Goal: Task Accomplishment & Management: Use online tool/utility

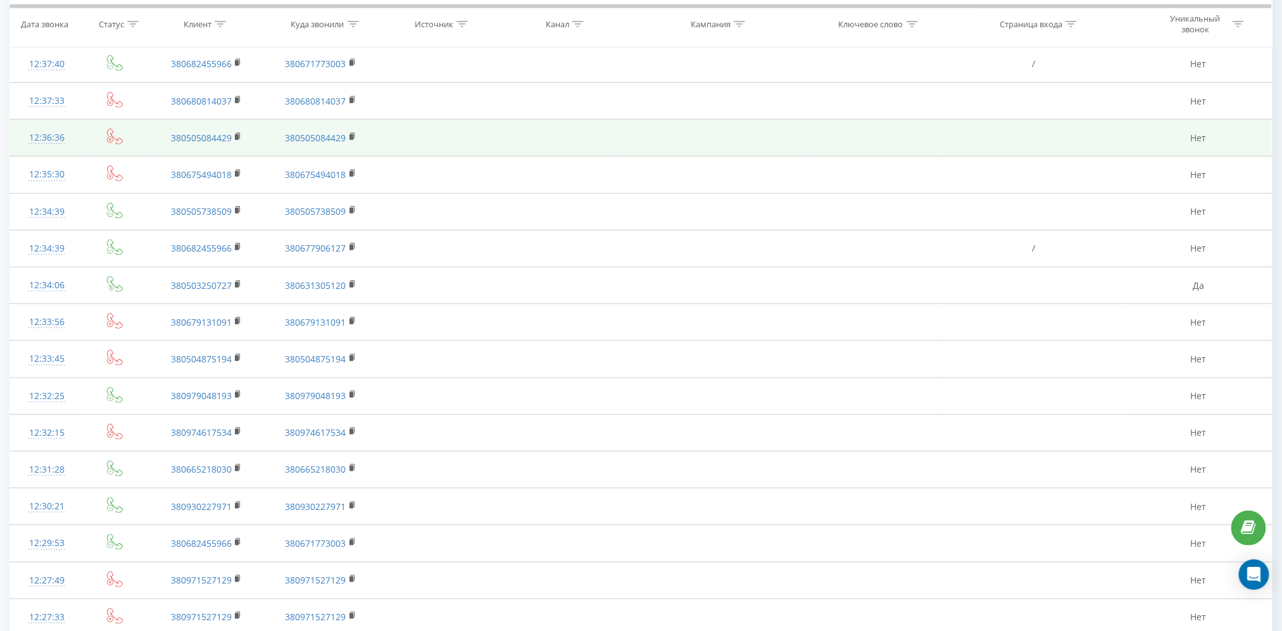
scroll to position [528, 0]
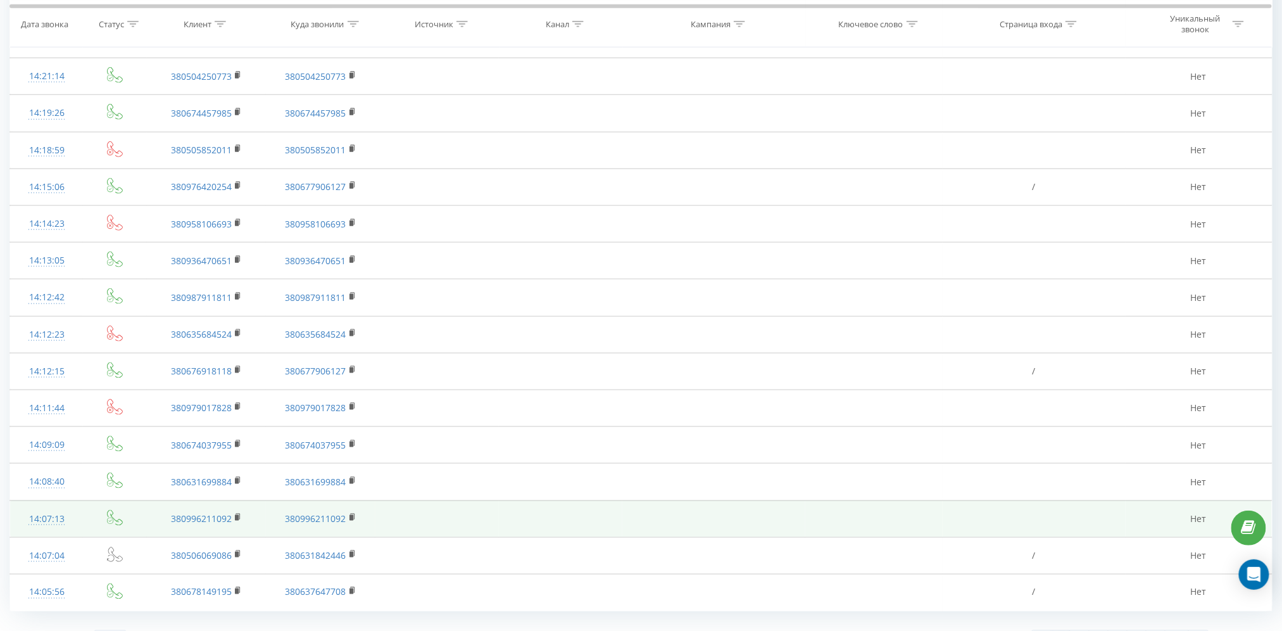
scroll to position [528, 0]
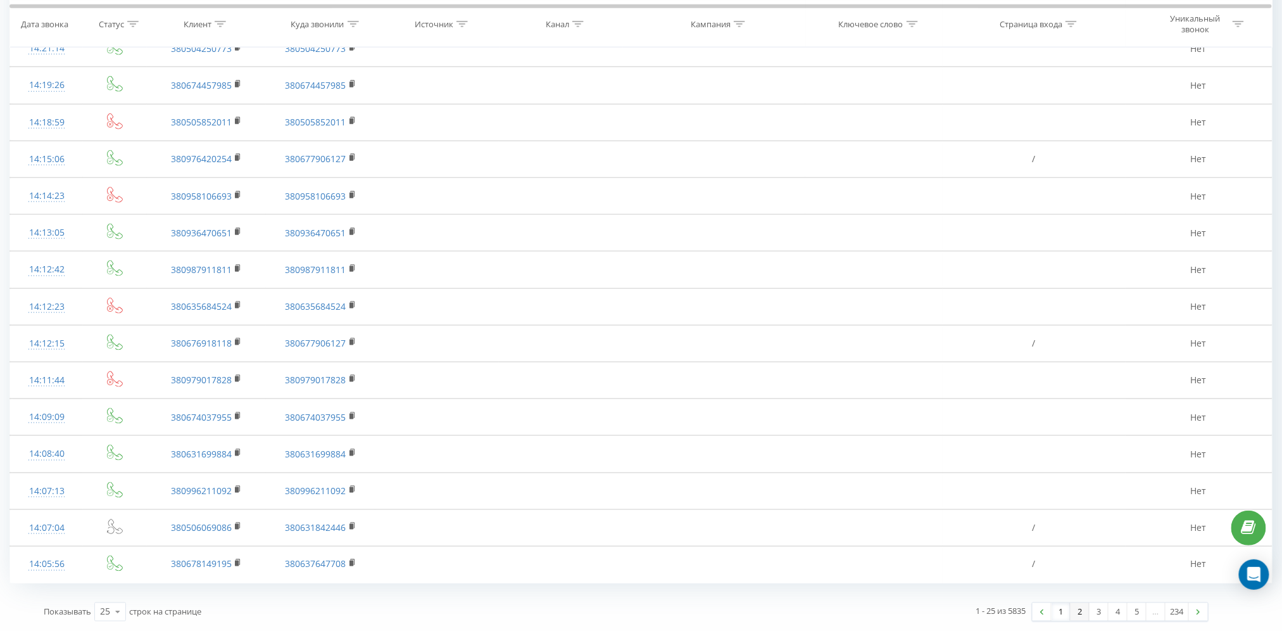
click at [1083, 614] on link "2" at bounding box center [1080, 612] width 19 height 18
click at [1096, 612] on link "3" at bounding box center [1099, 612] width 19 height 18
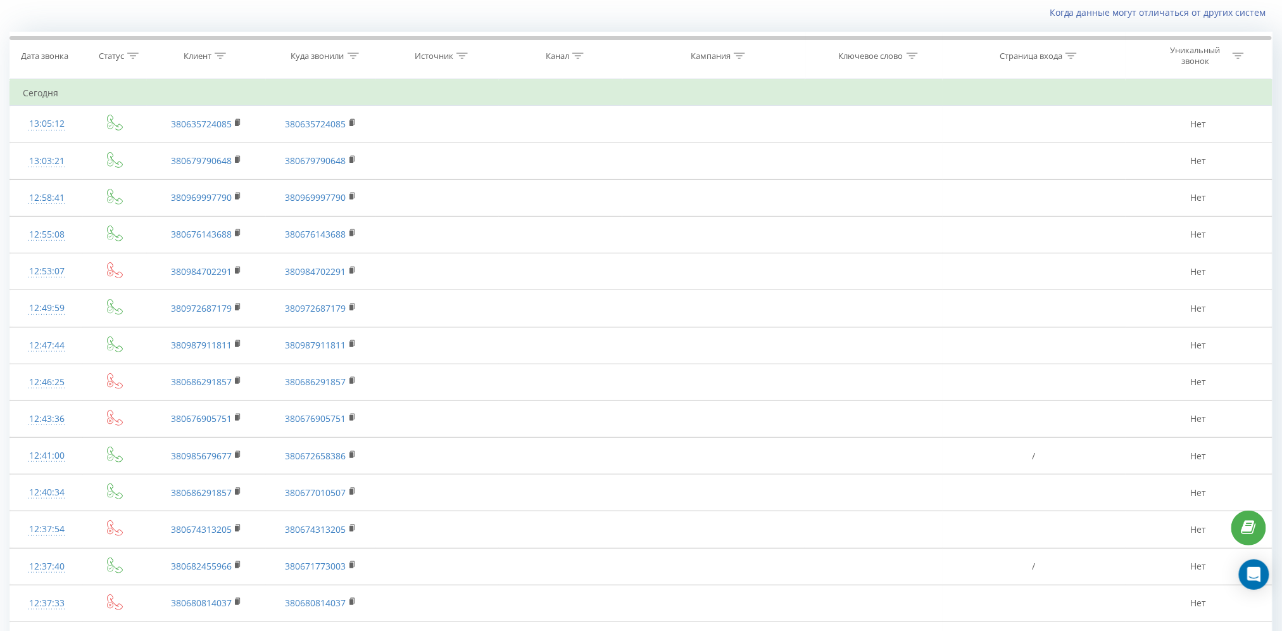
scroll to position [528, 0]
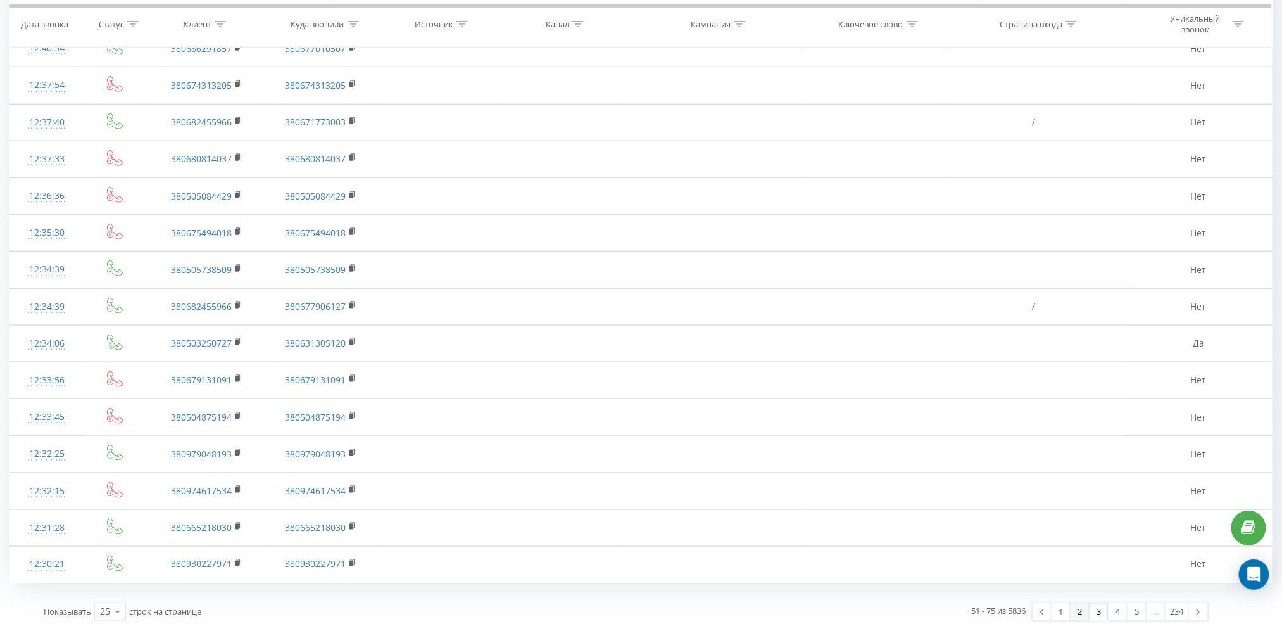
click at [1087, 612] on link "2" at bounding box center [1080, 612] width 19 height 18
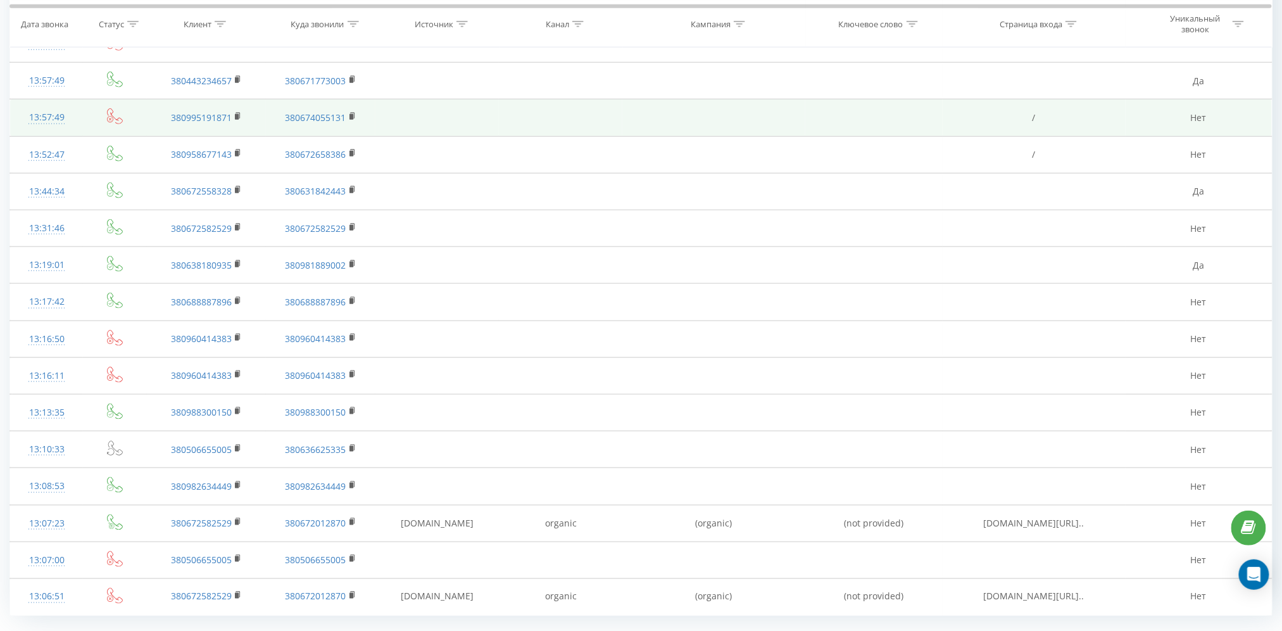
scroll to position [528, 0]
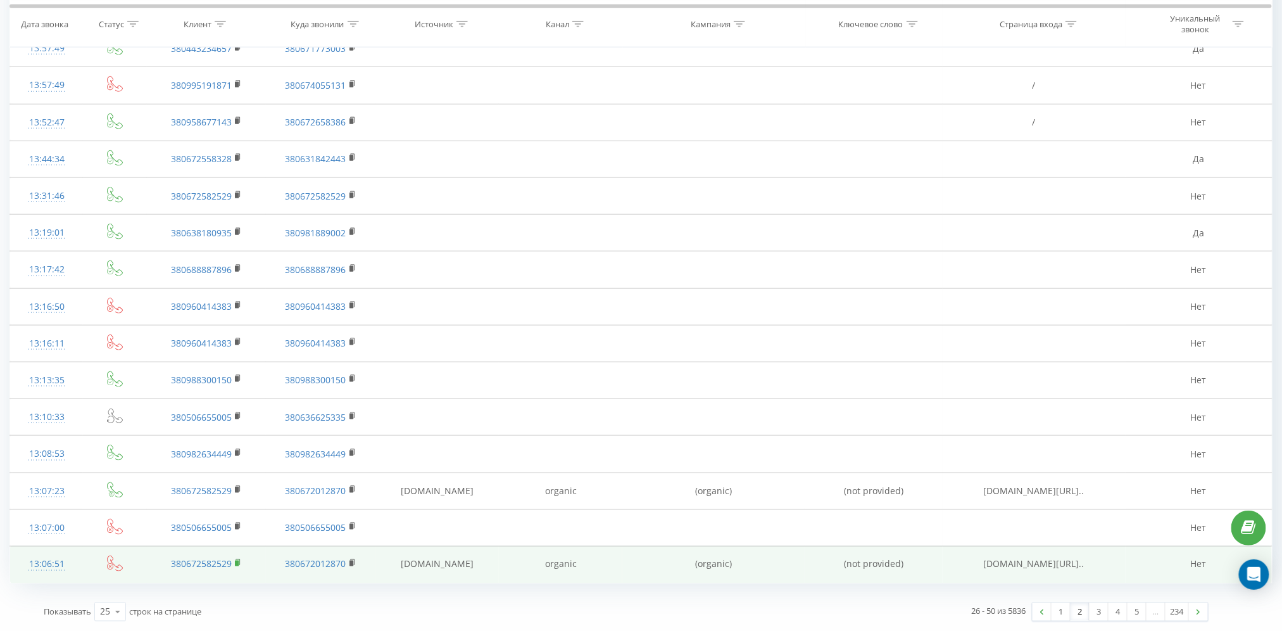
click at [236, 560] on icon at bounding box center [238, 562] width 7 height 9
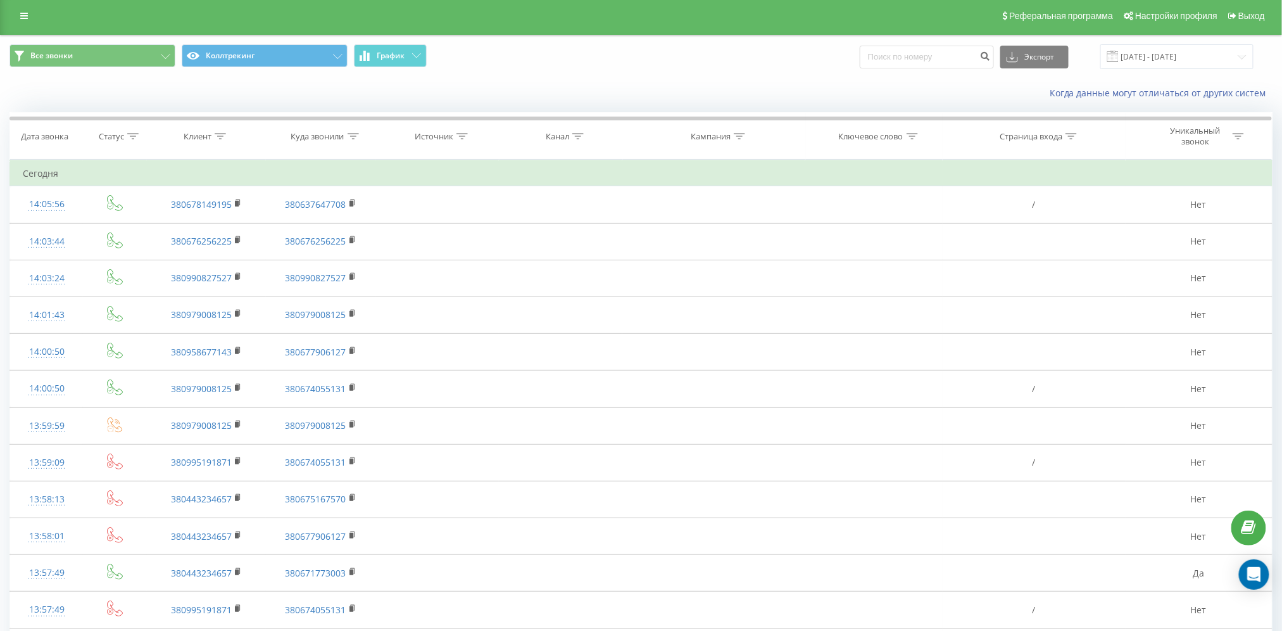
scroll to position [0, 0]
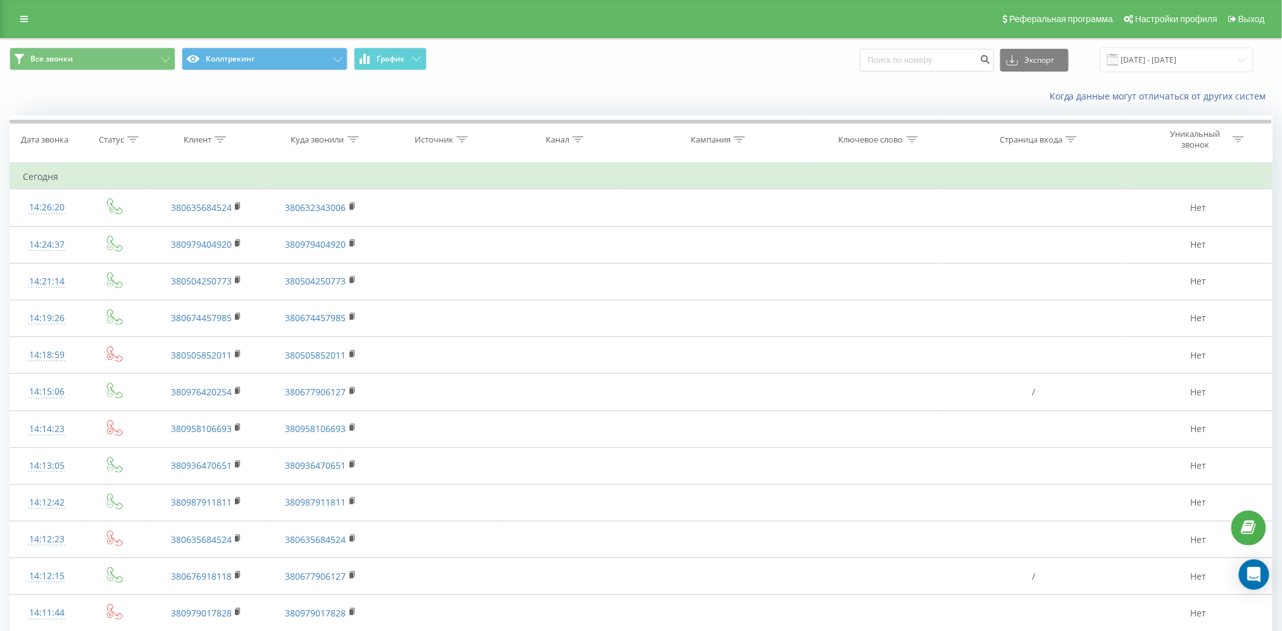
scroll to position [528, 0]
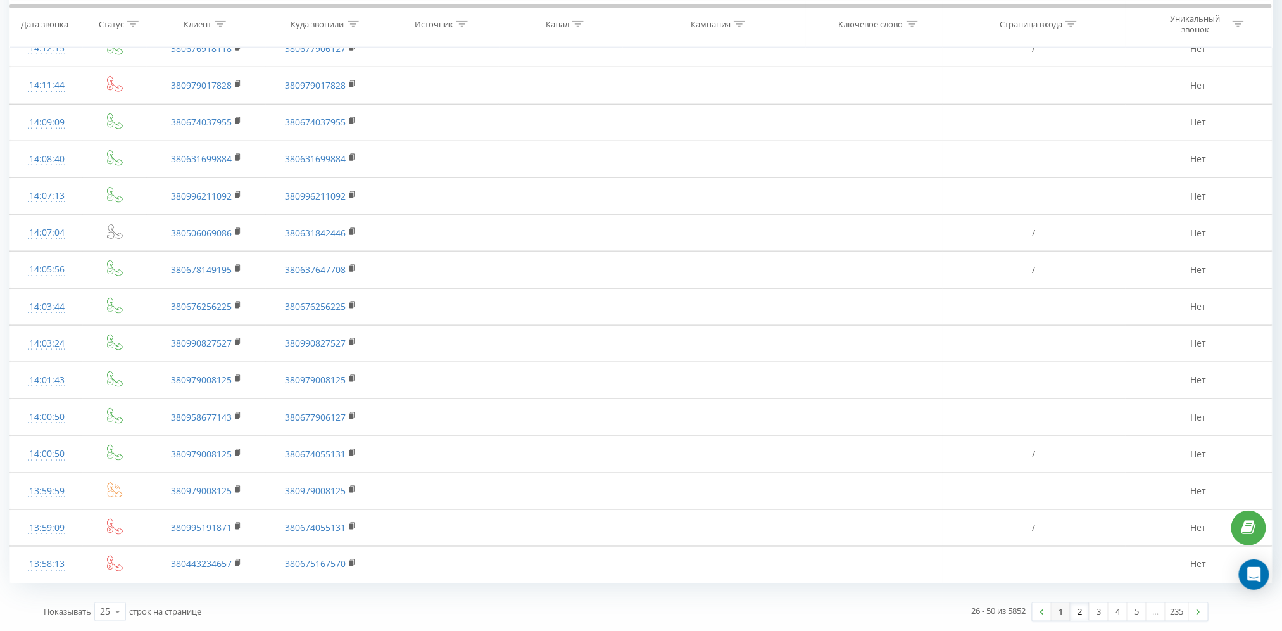
click at [1059, 608] on link "1" at bounding box center [1061, 612] width 19 height 18
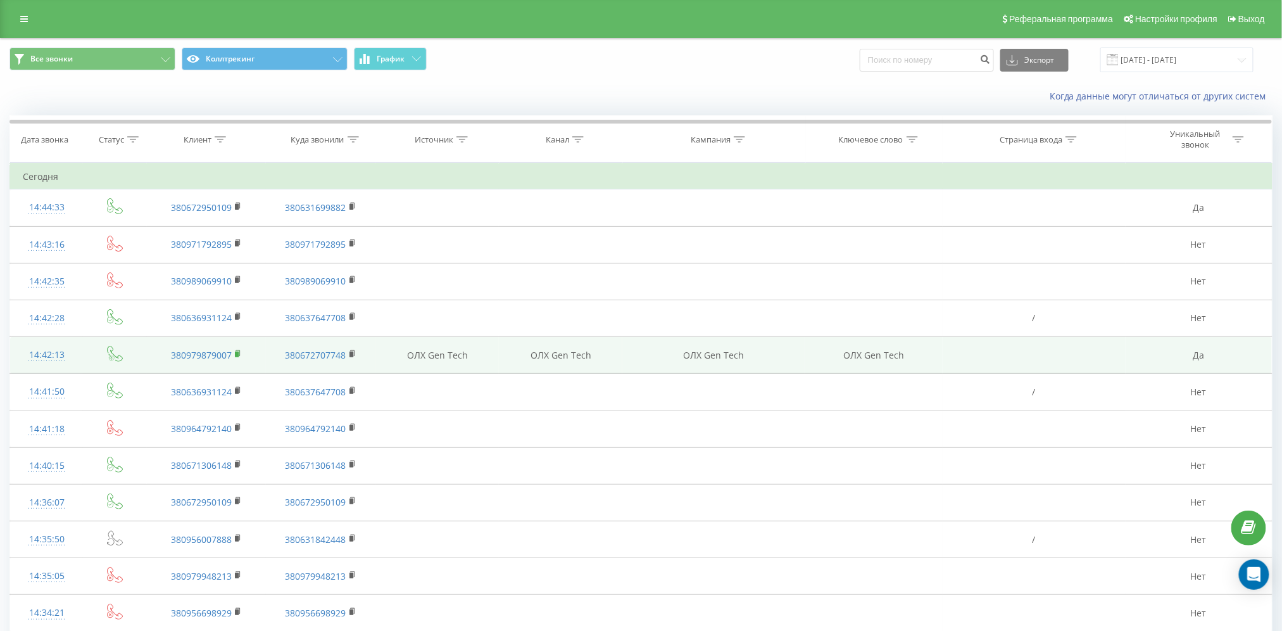
click at [237, 352] on rect at bounding box center [237, 354] width 4 height 6
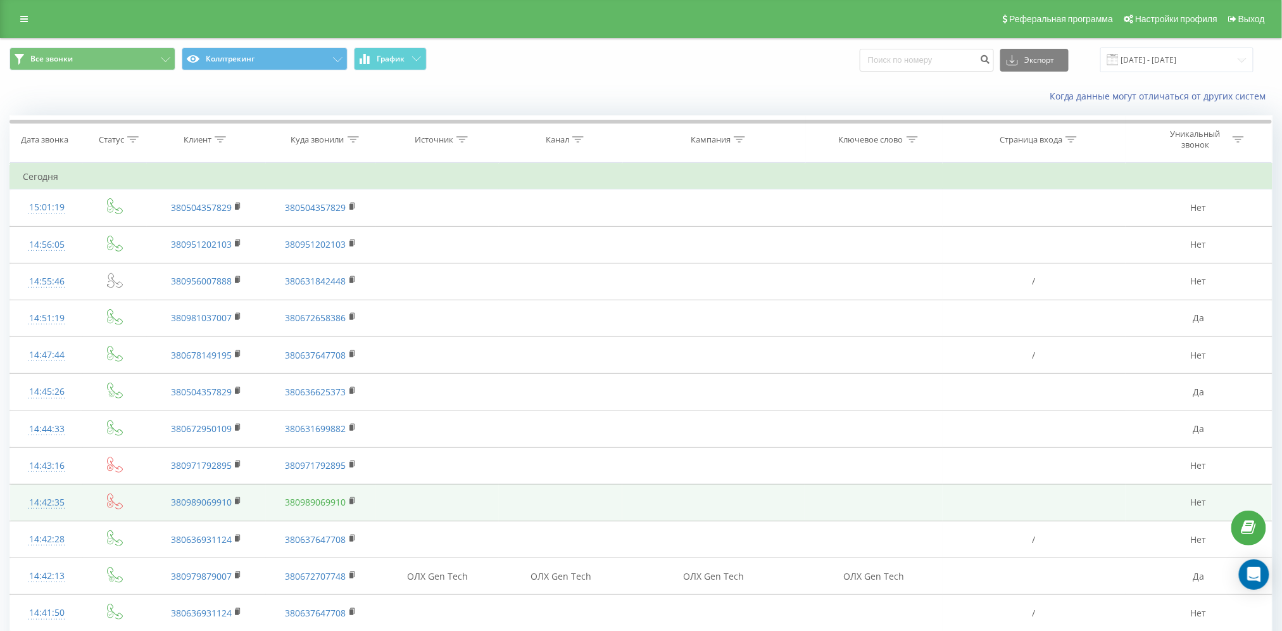
scroll to position [168, 0]
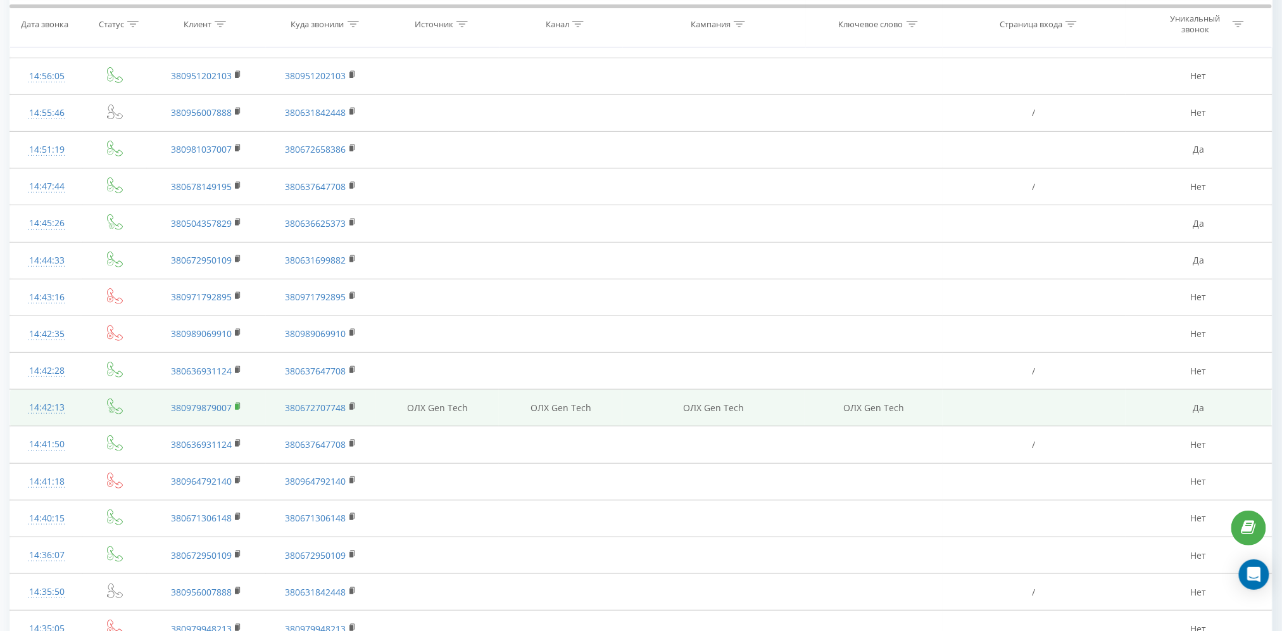
click at [238, 403] on icon at bounding box center [238, 406] width 4 height 6
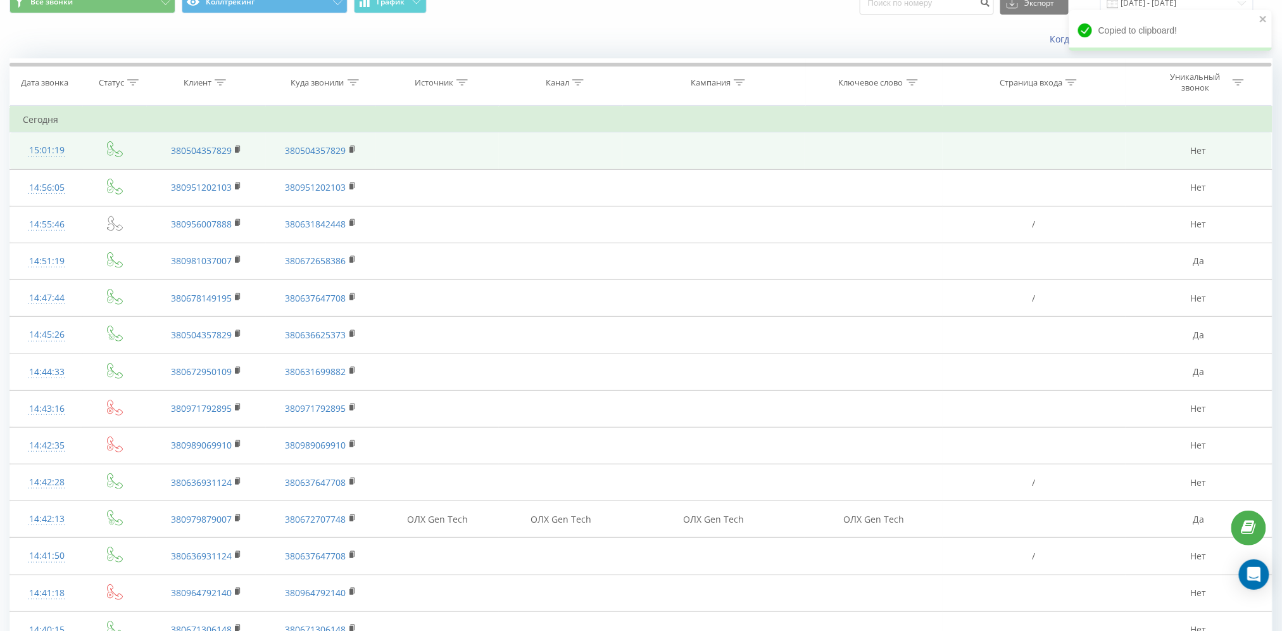
scroll to position [0, 0]
